Goal: Find specific page/section: Find specific page/section

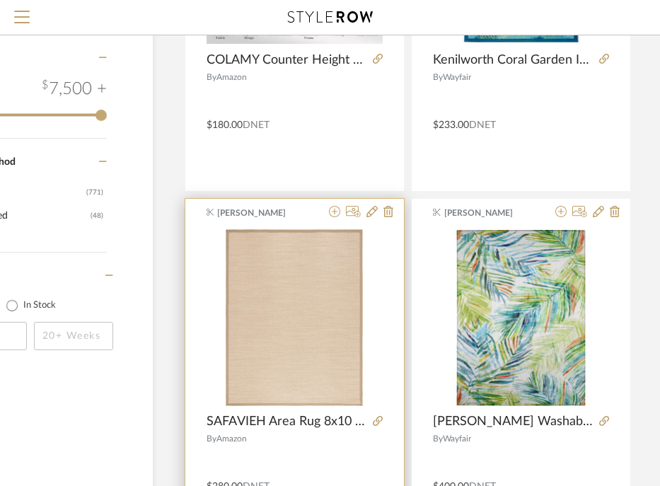
scroll to position [1438, 134]
